Goal: Information Seeking & Learning: Learn about a topic

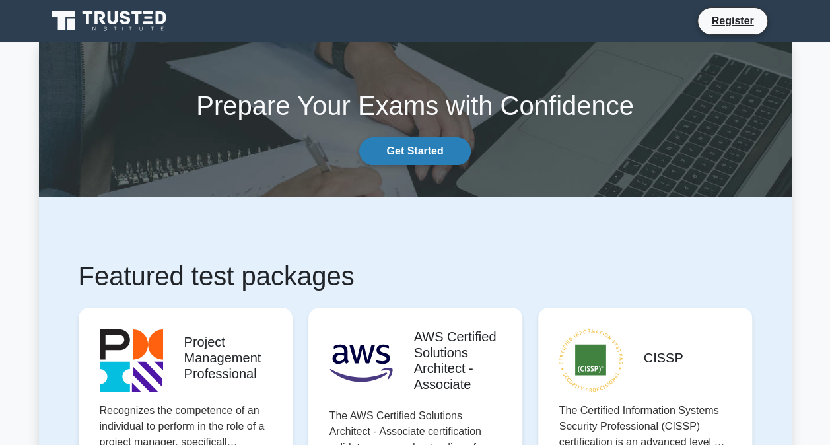
click at [433, 143] on link "Get Started" at bounding box center [414, 151] width 111 height 28
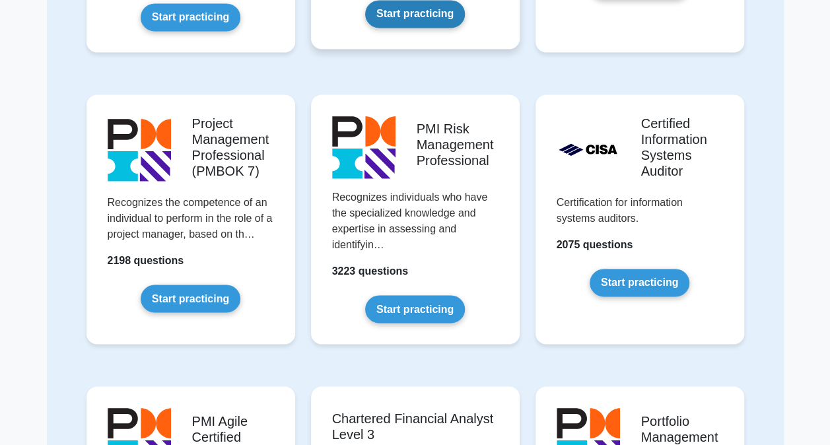
scroll to position [946, 0]
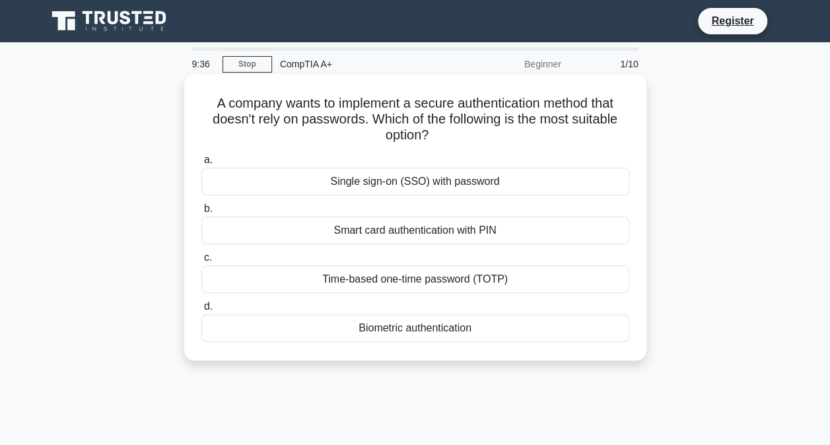
click at [414, 329] on div "Biometric authentication" at bounding box center [415, 328] width 428 height 28
click at [201, 311] on input "d. Biometric authentication" at bounding box center [201, 307] width 0 height 9
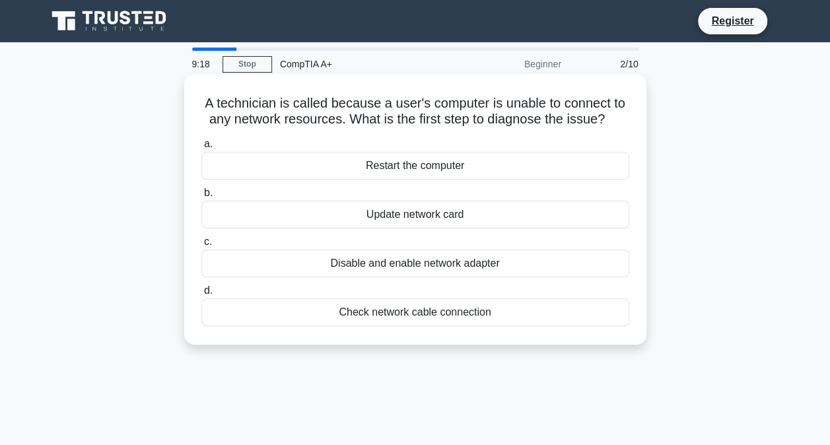
click at [428, 316] on div "Check network cable connection" at bounding box center [415, 313] width 428 height 28
click at [201, 295] on input "d. Check network cable connection" at bounding box center [201, 291] width 0 height 9
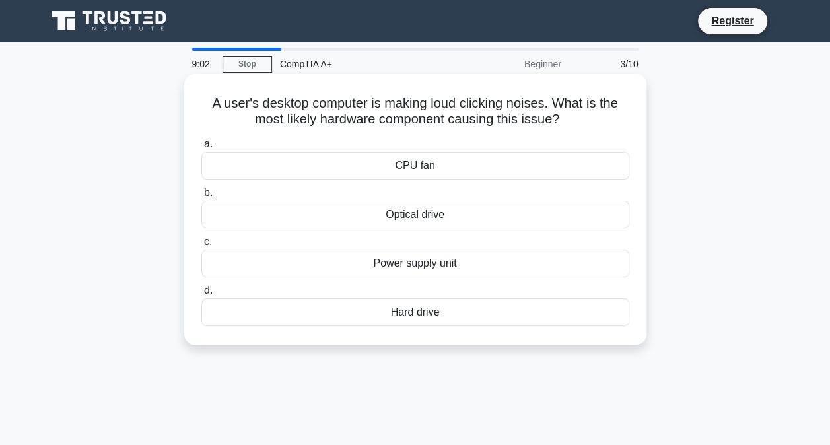
click at [446, 314] on div "Hard drive" at bounding box center [415, 313] width 428 height 28
click at [201, 295] on input "d. Hard drive" at bounding box center [201, 291] width 0 height 9
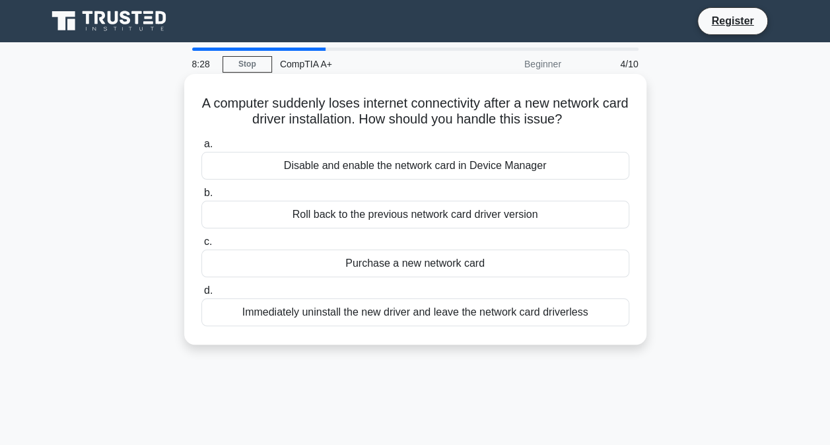
click at [443, 166] on div "Disable and enable the network card in Device Manager" at bounding box center [415, 166] width 428 height 28
click at [201, 149] on input "a. Disable and enable the network card in Device Manager" at bounding box center [201, 144] width 0 height 9
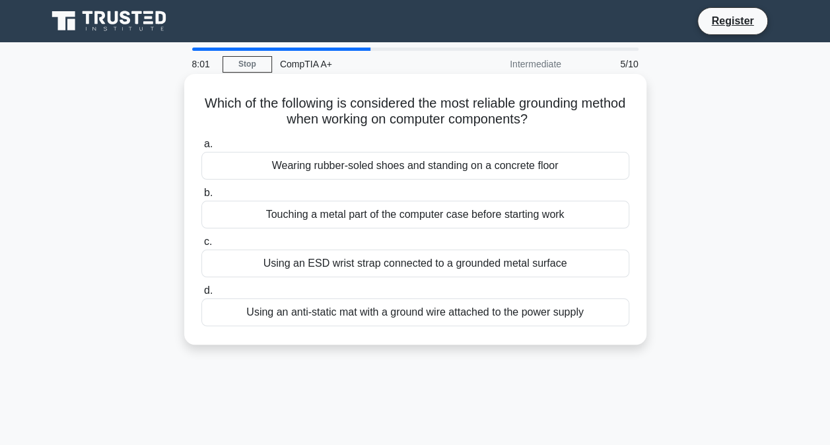
click at [460, 165] on div "Wearing rubber-soled shoes and standing on a concrete floor" at bounding box center [415, 166] width 428 height 28
click at [201, 149] on input "a. Wearing rubber-soled shoes and standing on a concrete floor" at bounding box center [201, 144] width 0 height 9
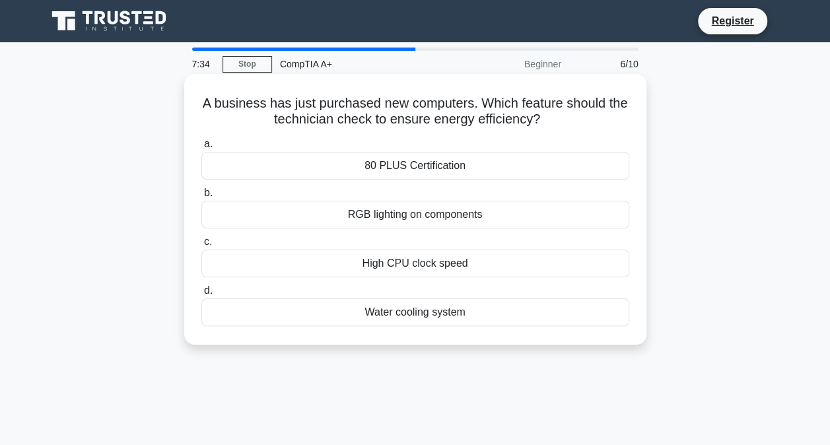
click at [371, 167] on div "80 PLUS Certification" at bounding box center [415, 166] width 428 height 28
click at [201, 149] on input "a. 80 PLUS Certification" at bounding box center [201, 144] width 0 height 9
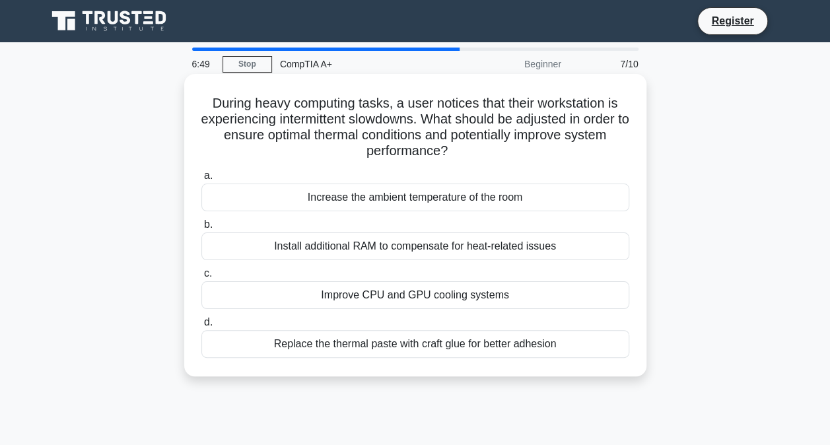
click at [361, 296] on div "Improve CPU and GPU cooling systems" at bounding box center [415, 295] width 428 height 28
click at [201, 278] on input "c. Improve CPU and GPU cooling systems" at bounding box center [201, 273] width 0 height 9
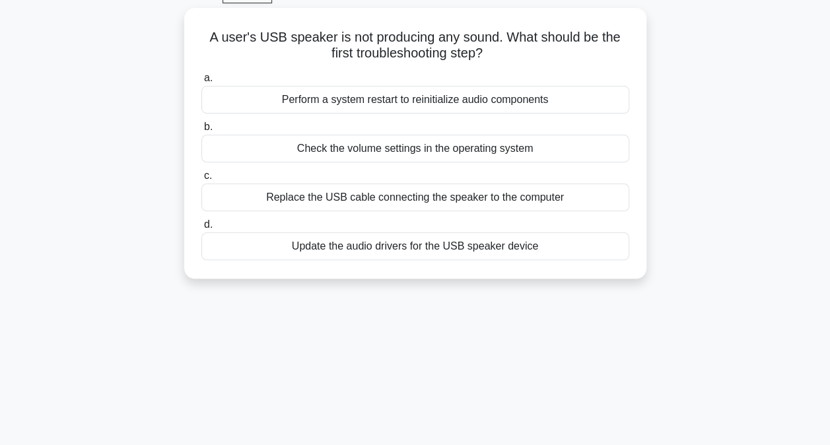
scroll to position [68, 0]
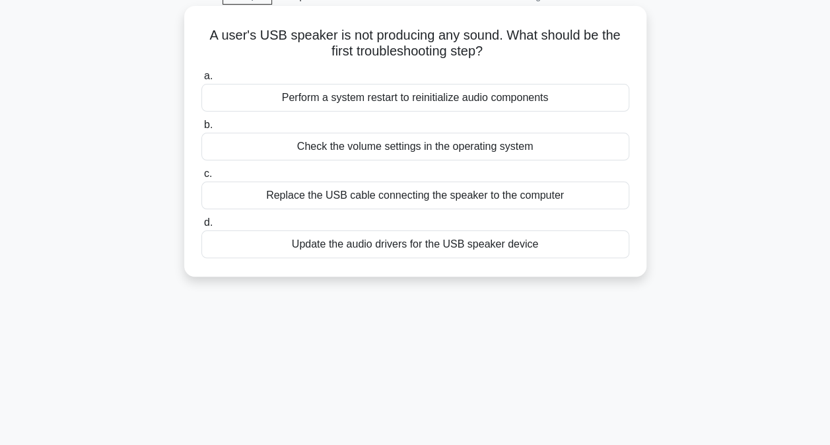
click at [367, 147] on div "Check the volume settings in the operating system" at bounding box center [415, 147] width 428 height 28
click at [201, 129] on input "b. Check the volume settings in the operating system" at bounding box center [201, 125] width 0 height 9
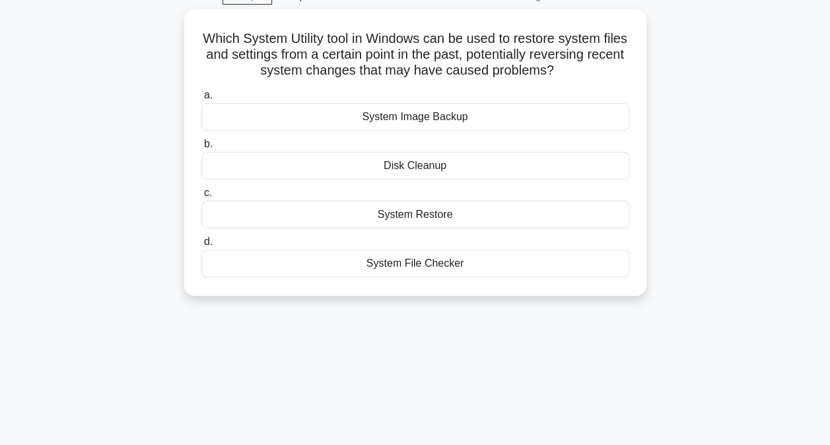
scroll to position [0, 0]
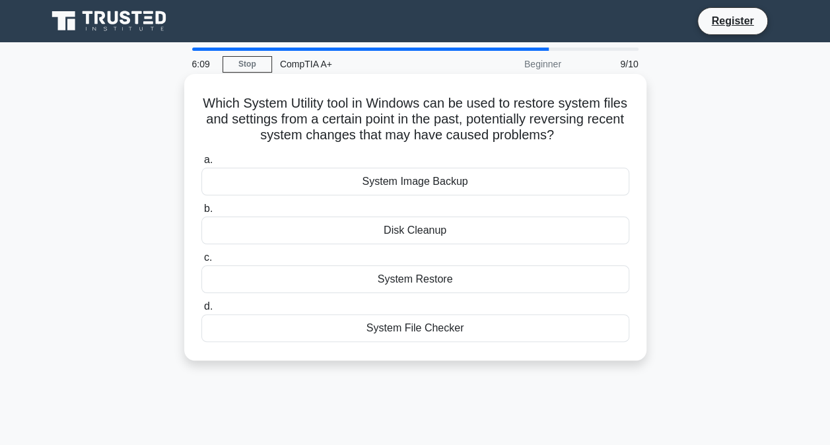
click at [387, 234] on div "Disk Cleanup" at bounding box center [415, 231] width 428 height 28
click at [201, 213] on input "b. Disk Cleanup" at bounding box center [201, 209] width 0 height 9
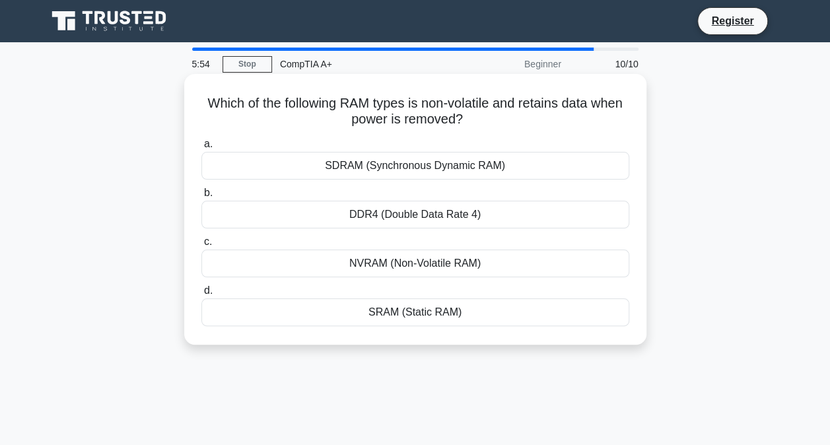
click at [421, 266] on div "NVRAM (Non-Volatile RAM)" at bounding box center [415, 264] width 428 height 28
click at [201, 246] on input "c. NVRAM (Non-Volatile RAM)" at bounding box center [201, 242] width 0 height 9
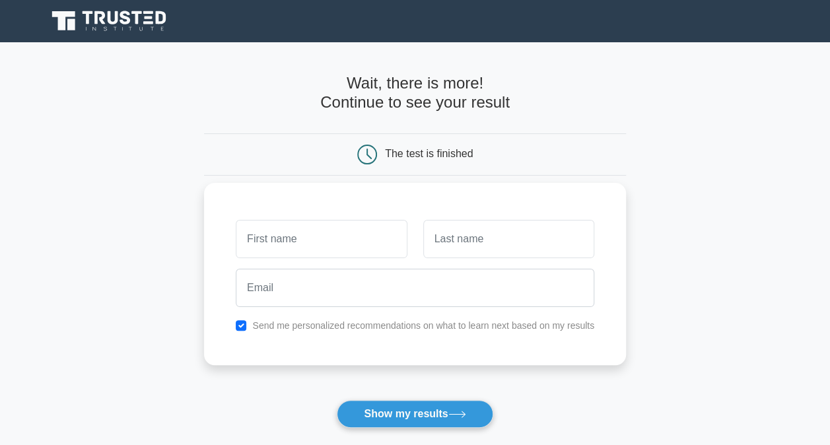
click at [344, 250] on input "text" at bounding box center [321, 239] width 171 height 38
click at [344, 250] on input "S" at bounding box center [321, 239] width 171 height 38
click at [350, 248] on input "i" at bounding box center [321, 239] width 171 height 38
type input "i"
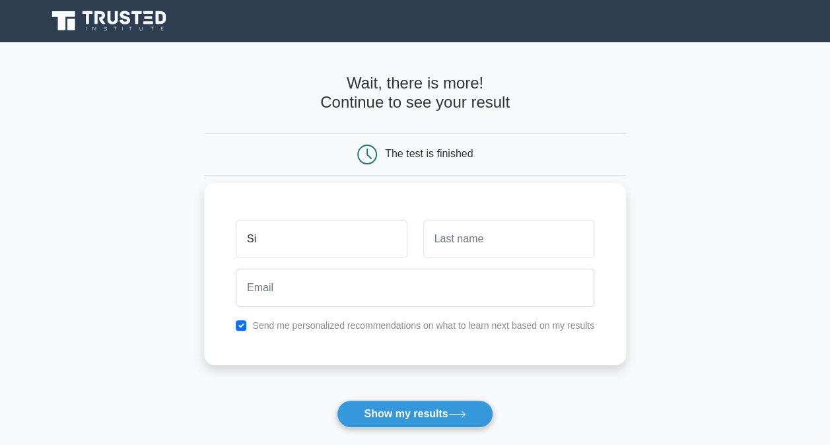
click at [350, 248] on input "Si" at bounding box center [321, 239] width 171 height 38
type input "Siphesihle"
click at [464, 242] on input "text" at bounding box center [508, 239] width 171 height 38
type input "Khumalo"
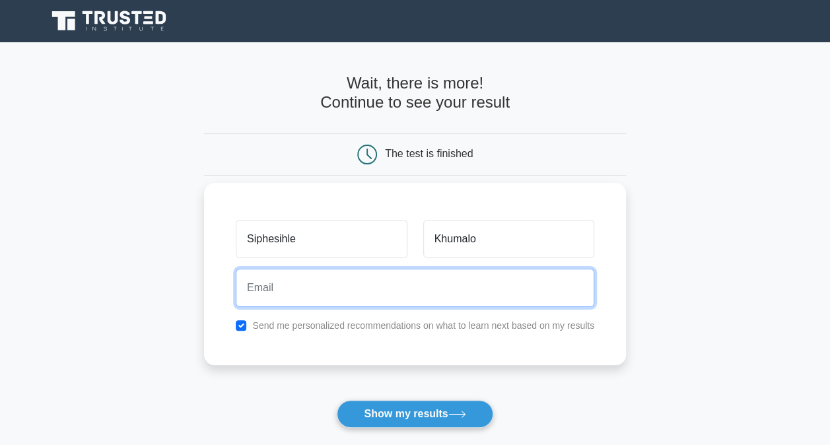
click at [360, 287] on input "email" at bounding box center [415, 288] width 359 height 38
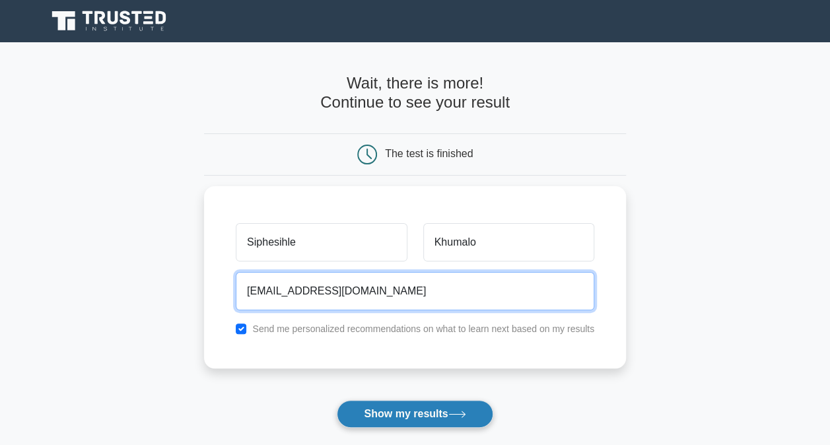
type input "sphesihlespherh649@gmail.com"
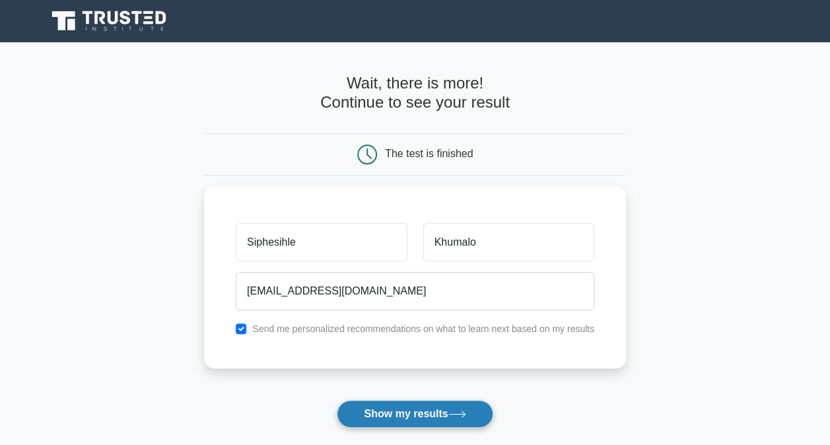
click at [409, 414] on button "Show my results" at bounding box center [415, 414] width 156 height 28
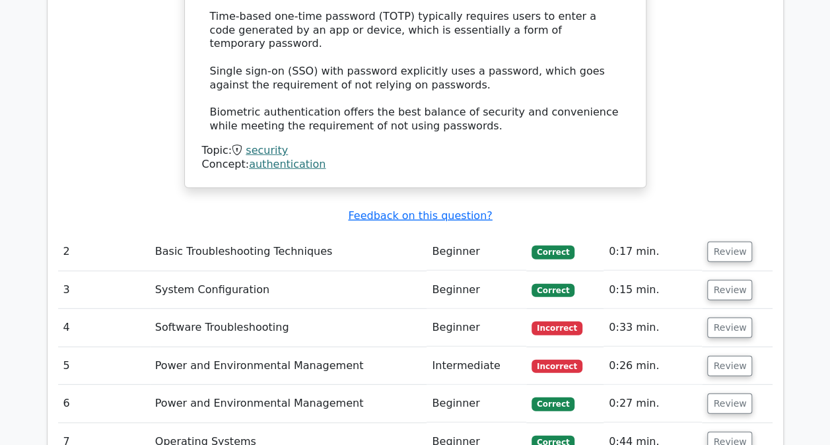
scroll to position [1688, 0]
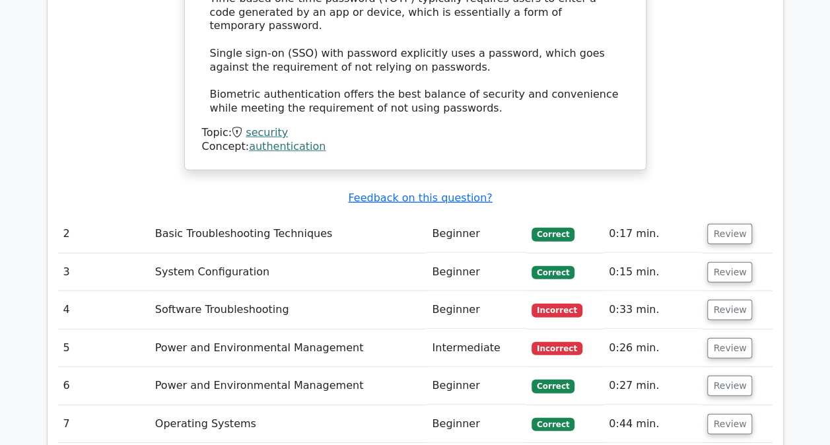
click at [715, 254] on td "Review" at bounding box center [737, 273] width 70 height 38
click at [721, 262] on button "Review" at bounding box center [729, 272] width 45 height 20
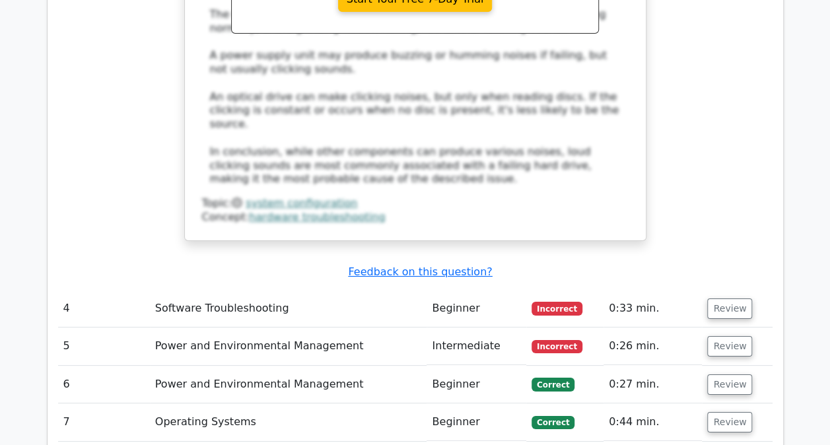
scroll to position [2390, 0]
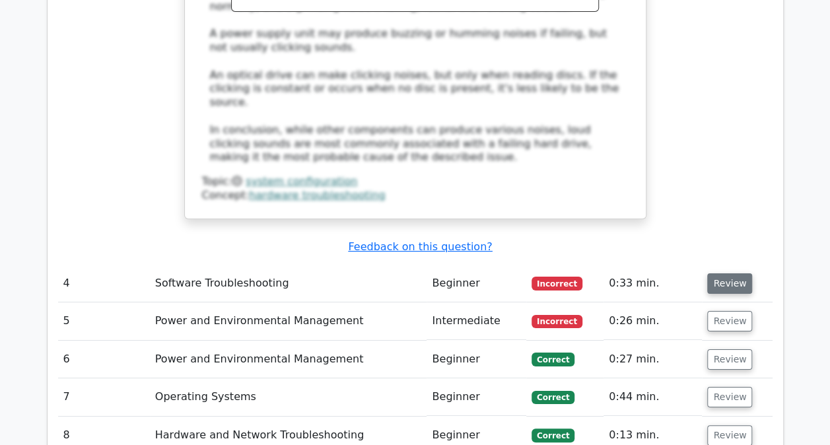
click at [729, 273] on button "Review" at bounding box center [729, 283] width 45 height 20
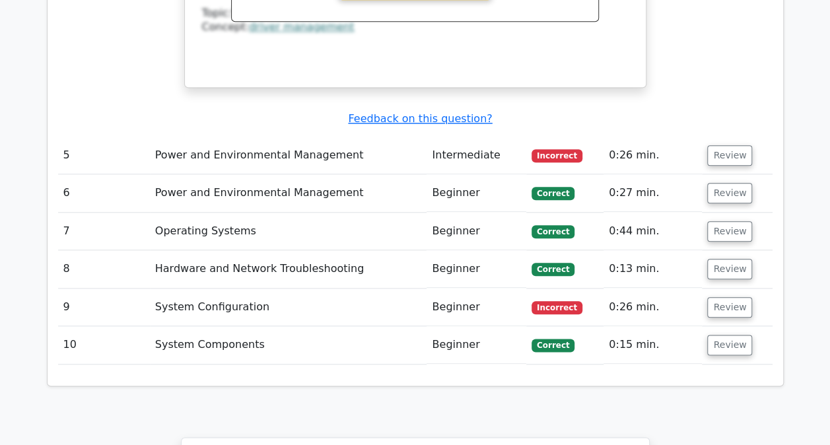
scroll to position [3104, 0]
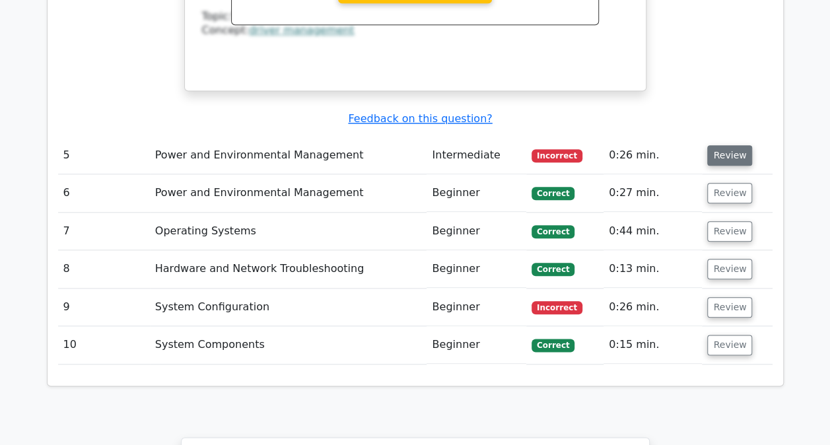
click at [729, 145] on button "Review" at bounding box center [729, 155] width 45 height 20
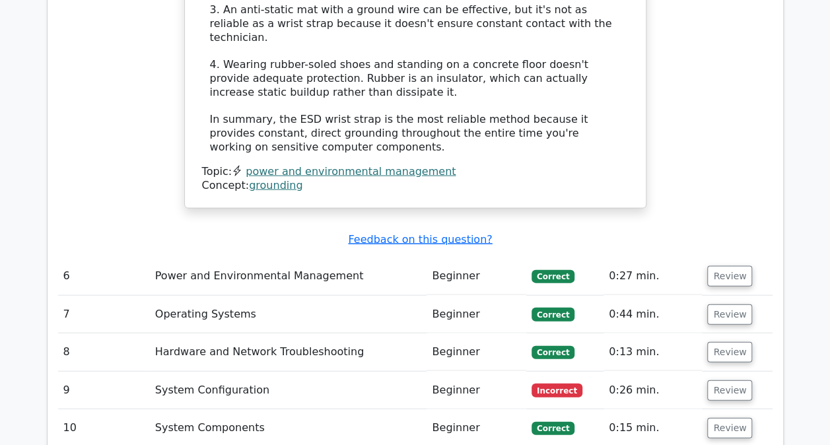
scroll to position [3812, 0]
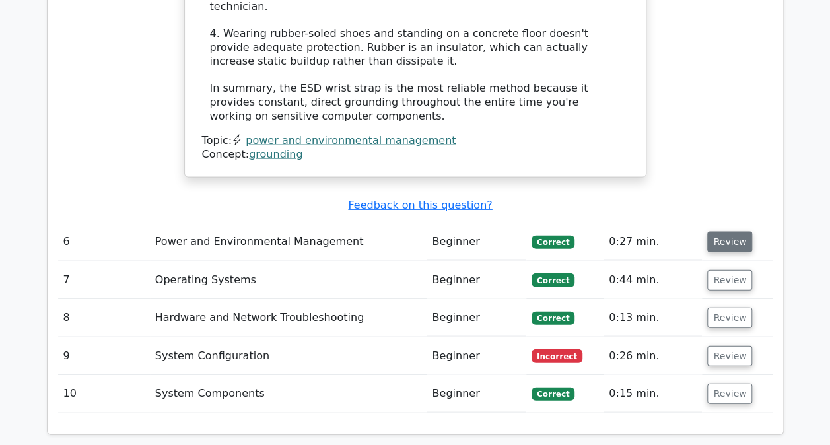
click at [718, 232] on button "Review" at bounding box center [729, 242] width 45 height 20
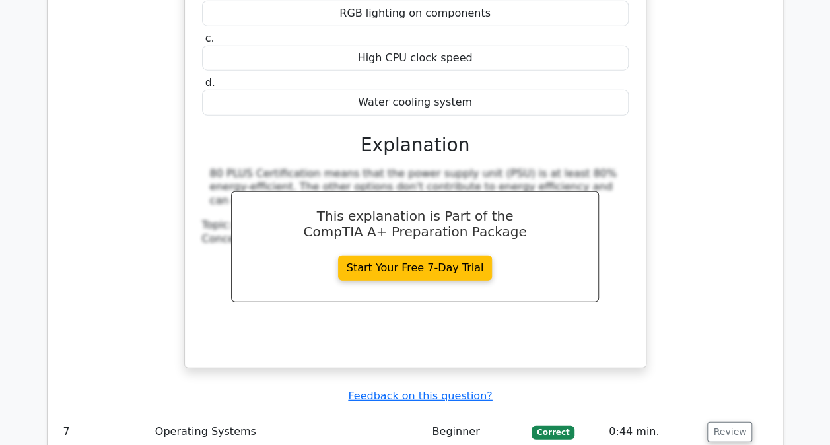
scroll to position [4194, 0]
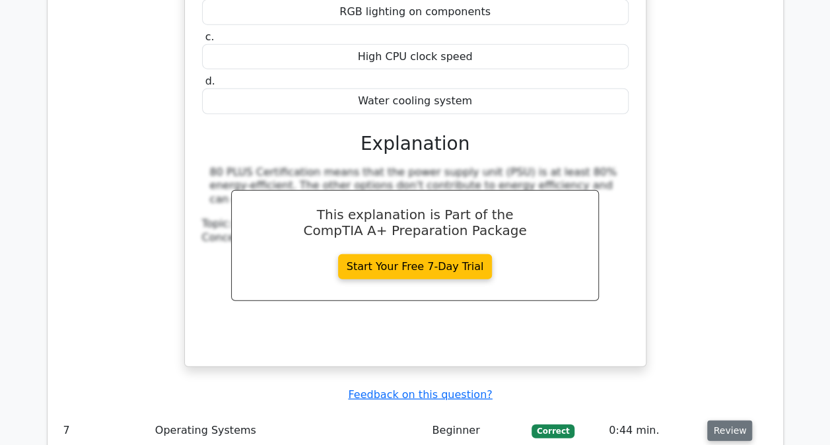
click at [732, 421] on button "Review" at bounding box center [729, 431] width 45 height 20
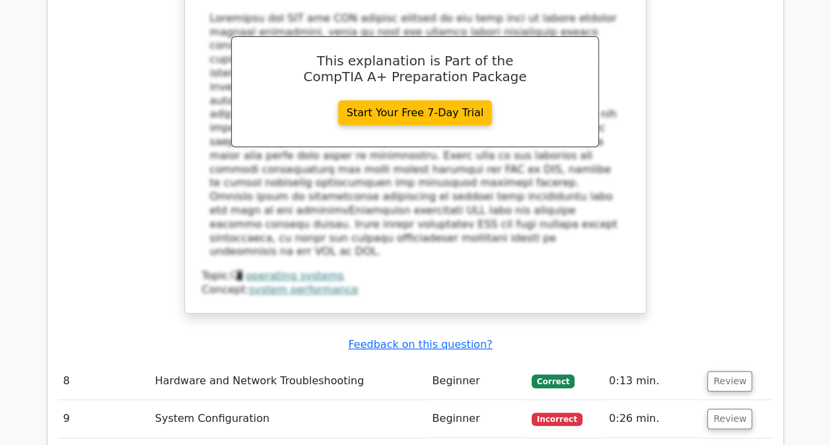
scroll to position [4951, 0]
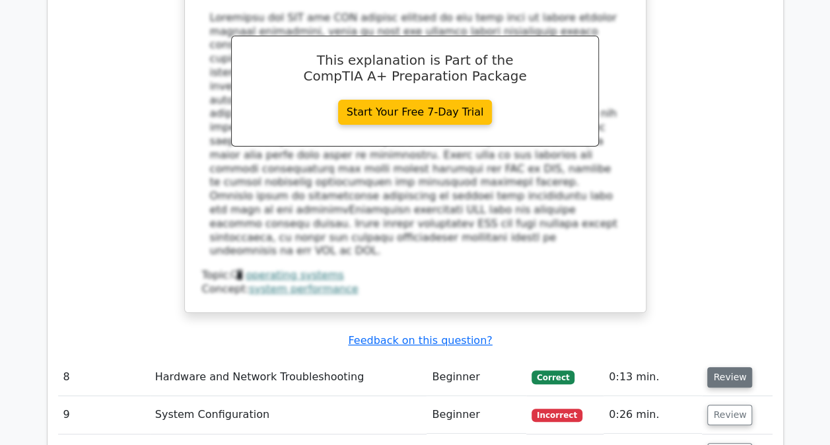
click at [734, 367] on button "Review" at bounding box center [729, 377] width 45 height 20
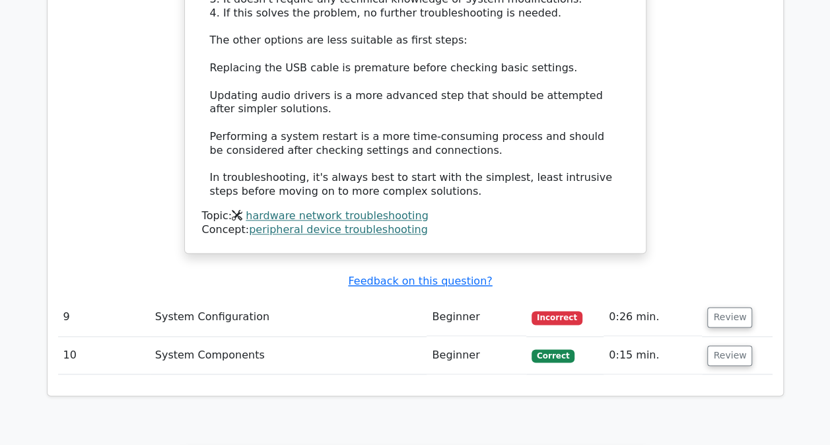
scroll to position [5792, 0]
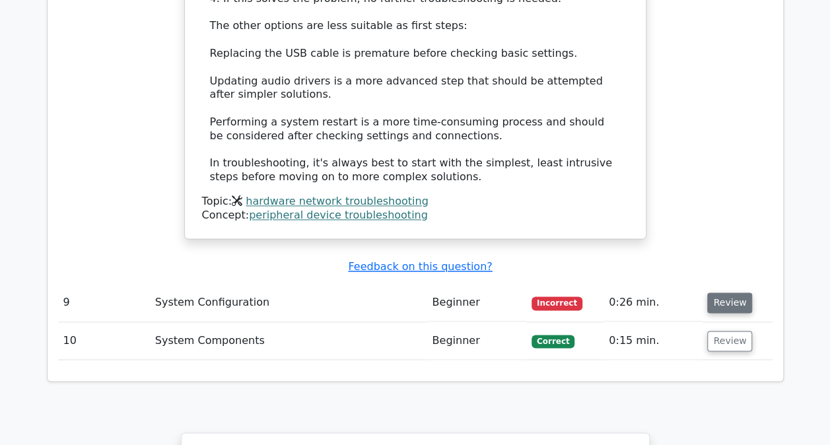
click at [729, 293] on button "Review" at bounding box center [729, 303] width 45 height 20
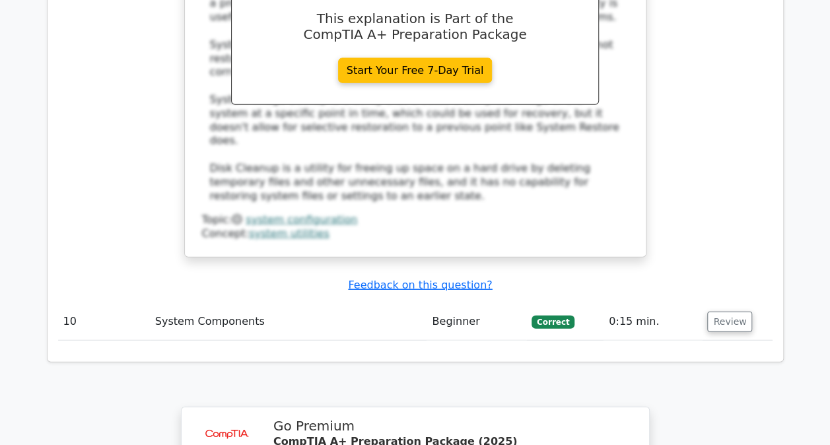
scroll to position [6430, 0]
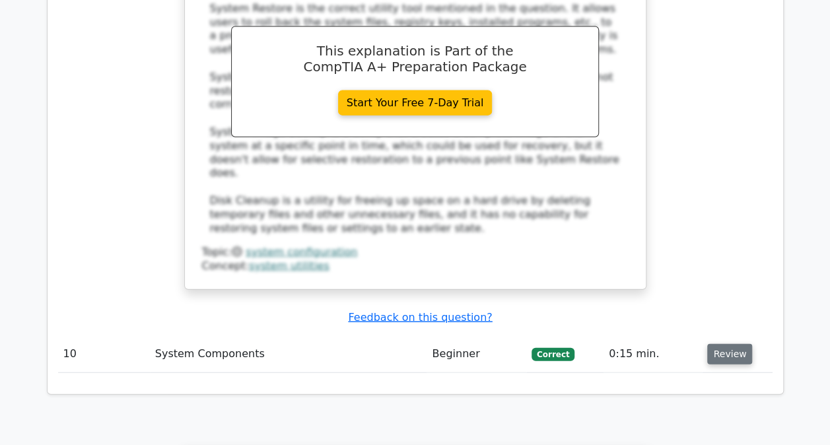
click at [723, 344] on button "Review" at bounding box center [729, 354] width 45 height 20
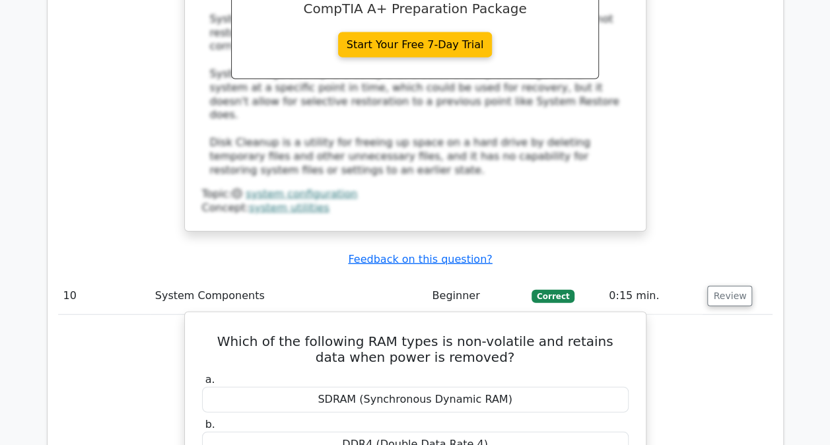
scroll to position [6494, 0]
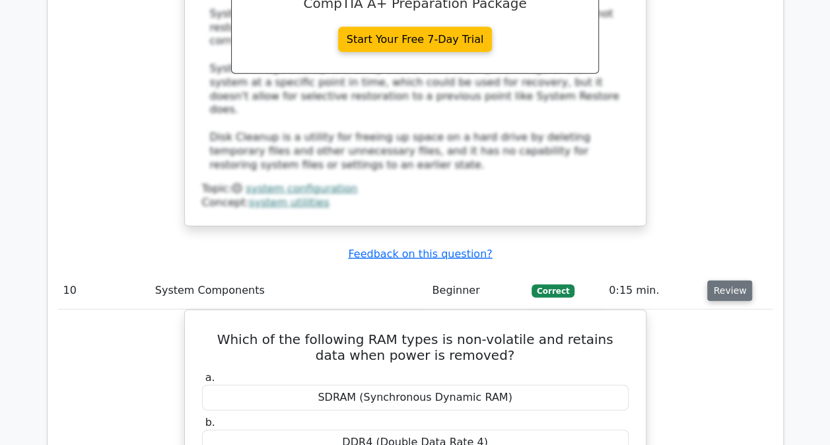
click at [718, 281] on button "Review" at bounding box center [729, 291] width 45 height 20
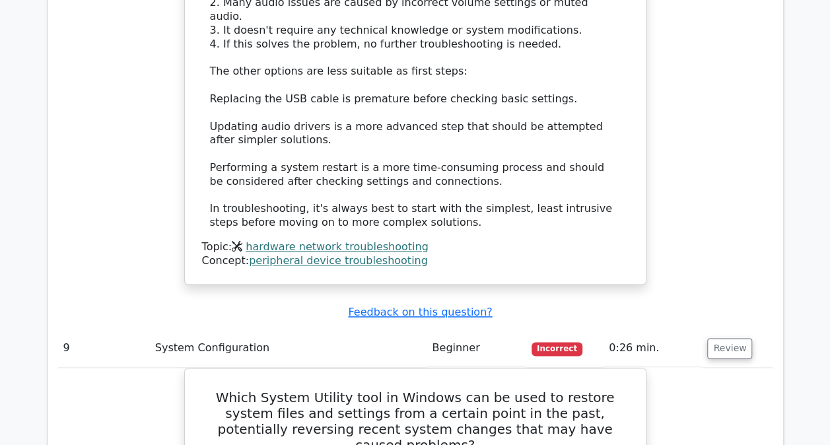
scroll to position [5744, 0]
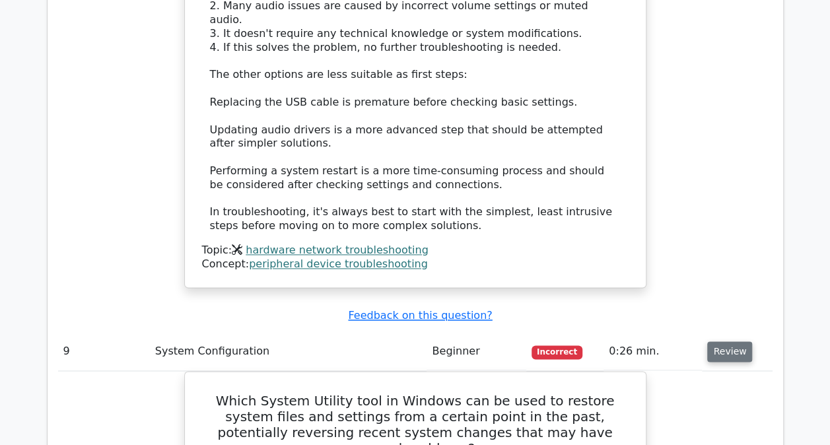
click at [718, 341] on button "Review" at bounding box center [729, 351] width 45 height 20
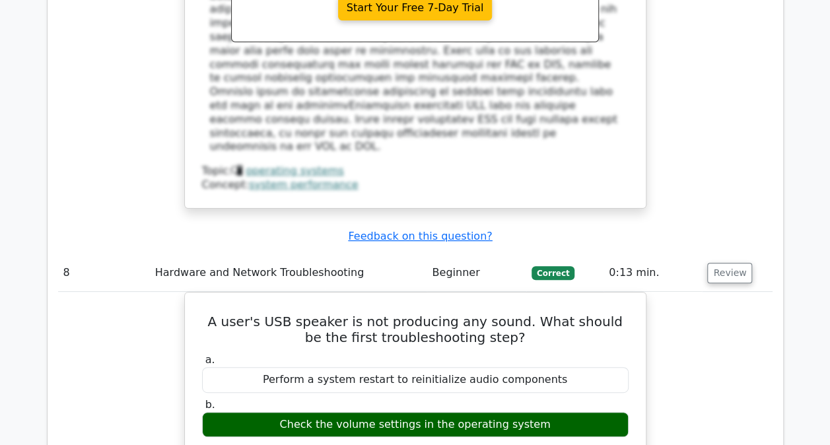
scroll to position [5034, 0]
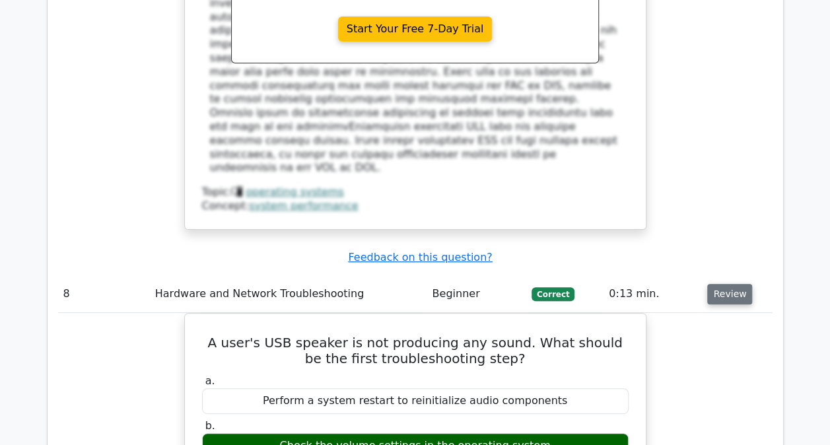
click at [720, 284] on button "Review" at bounding box center [729, 294] width 45 height 20
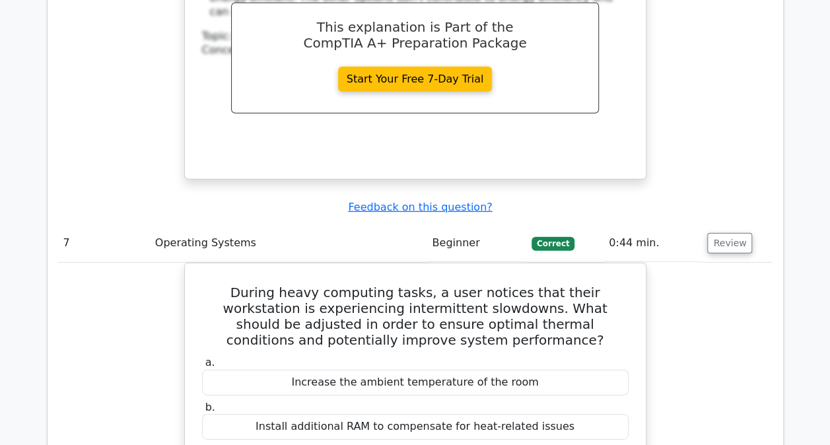
click at [720, 233] on button "Review" at bounding box center [729, 243] width 45 height 20
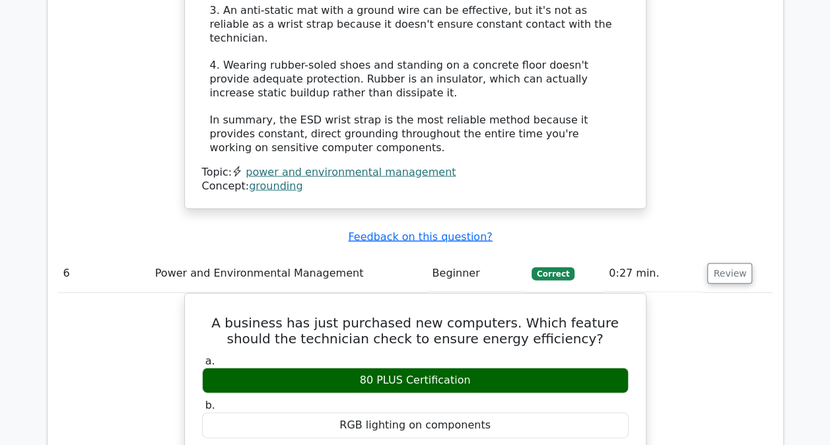
scroll to position [3781, 0]
click at [733, 264] on button "Review" at bounding box center [729, 274] width 45 height 20
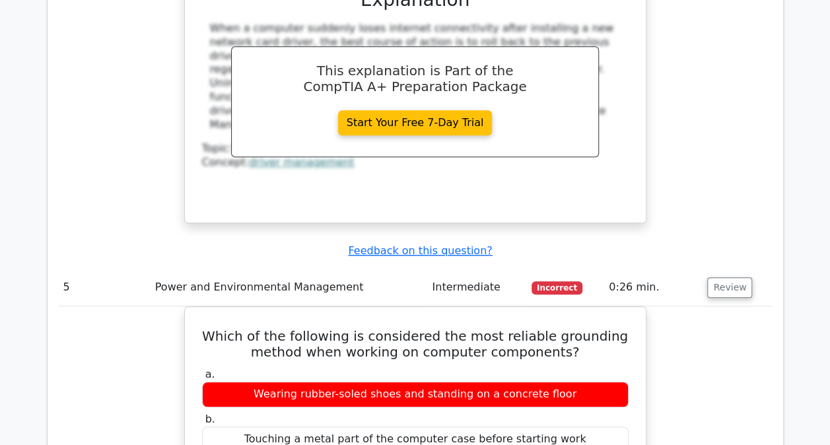
scroll to position [2972, 0]
click at [724, 277] on button "Review" at bounding box center [729, 287] width 45 height 20
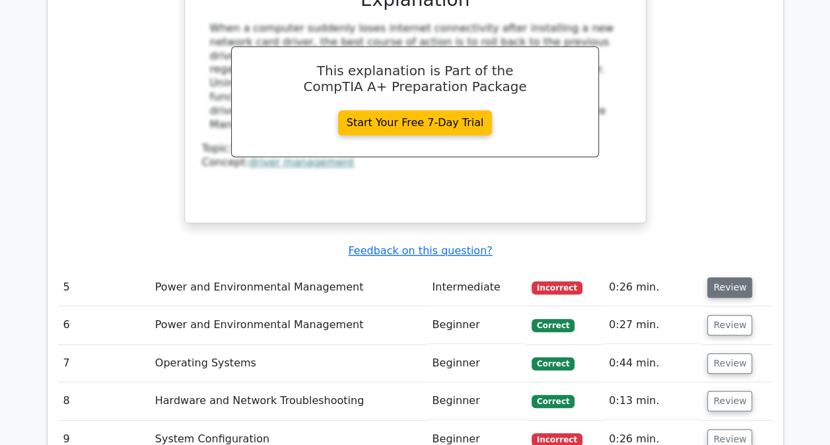
click at [724, 277] on button "Review" at bounding box center [729, 287] width 45 height 20
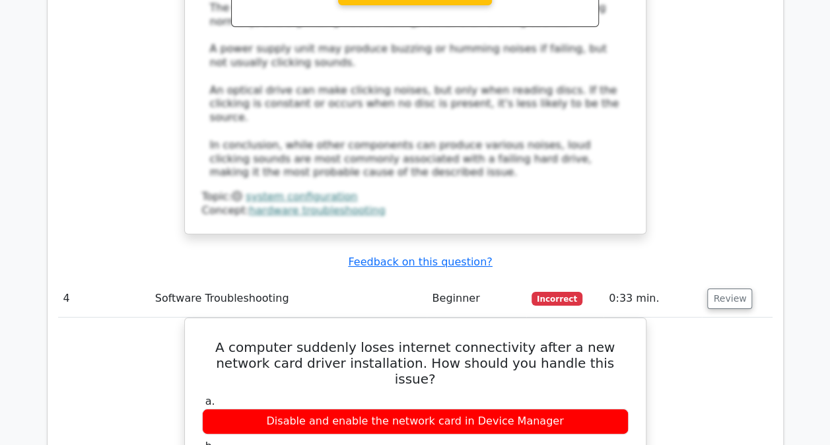
scroll to position [2374, 0]
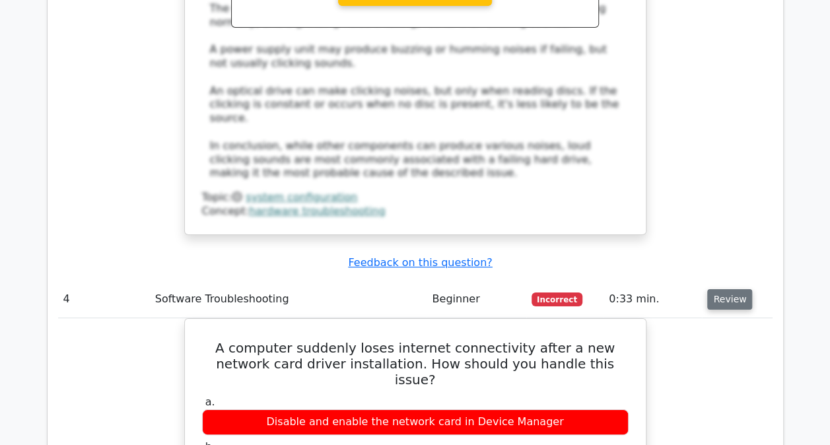
click at [730, 289] on button "Review" at bounding box center [729, 299] width 45 height 20
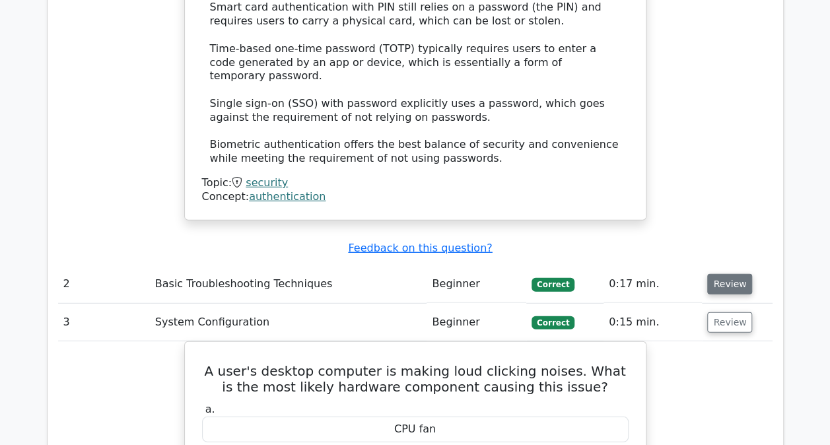
scroll to position [1637, 0]
click at [731, 313] on button "Review" at bounding box center [729, 323] width 45 height 20
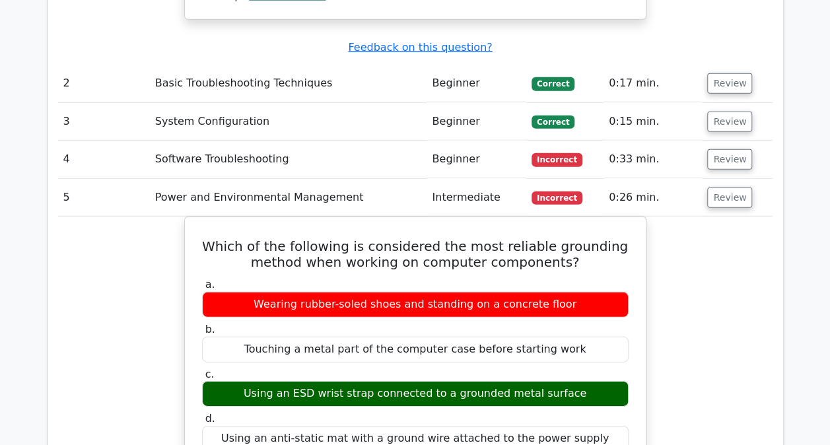
scroll to position [1840, 0]
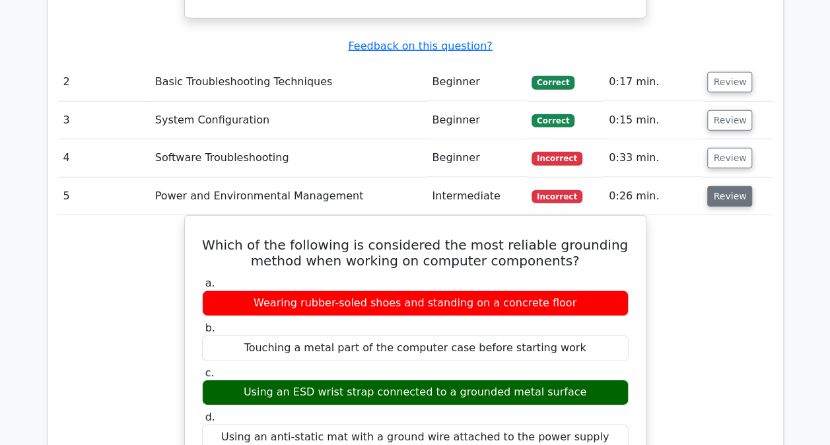
click at [727, 186] on button "Review" at bounding box center [729, 196] width 45 height 20
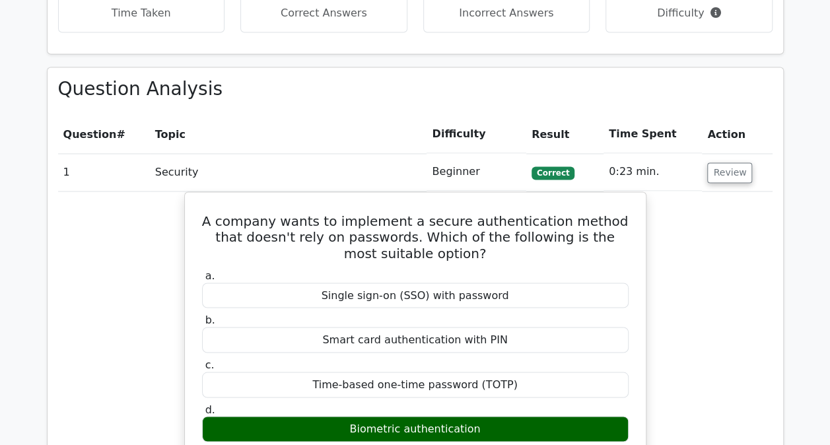
scroll to position [994, 0]
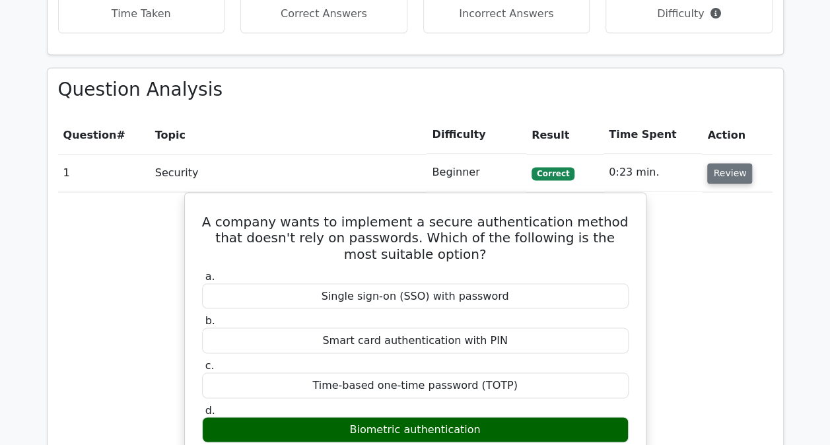
click at [728, 163] on button "Review" at bounding box center [729, 173] width 45 height 20
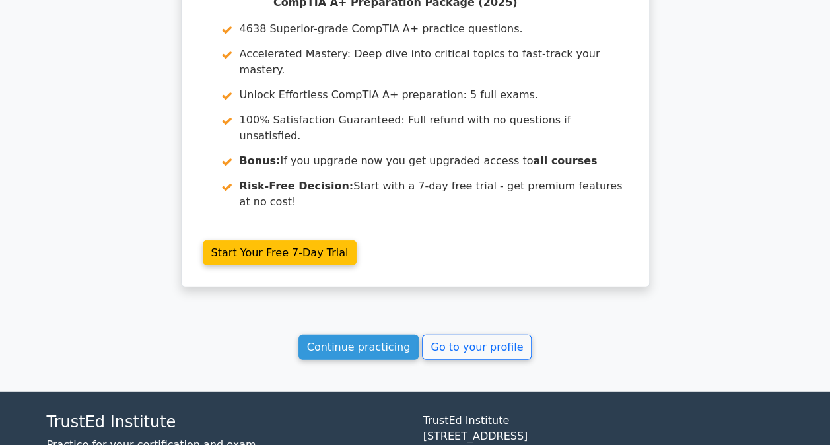
scroll to position [1633, 0]
click at [406, 335] on link "Continue practicing" at bounding box center [359, 347] width 121 height 25
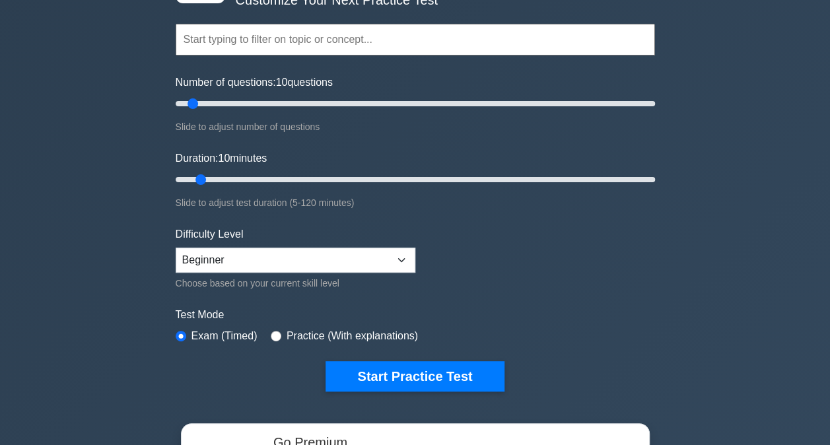
scroll to position [223, 0]
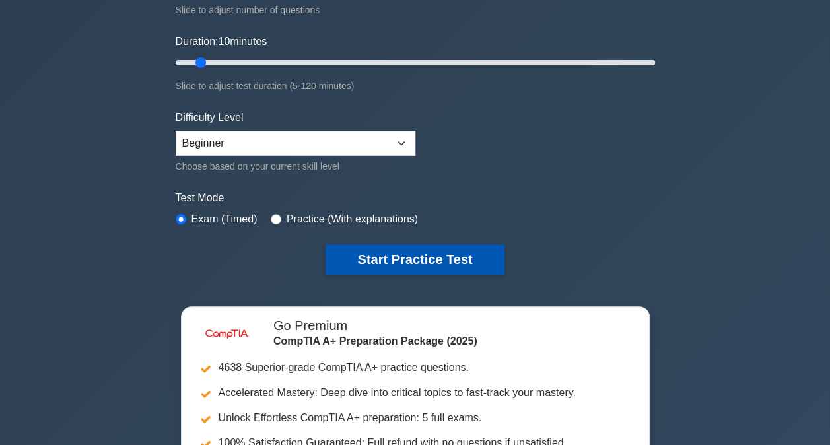
click at [409, 256] on button "Start Practice Test" at bounding box center [415, 259] width 178 height 30
